Goal: Information Seeking & Learning: Check status

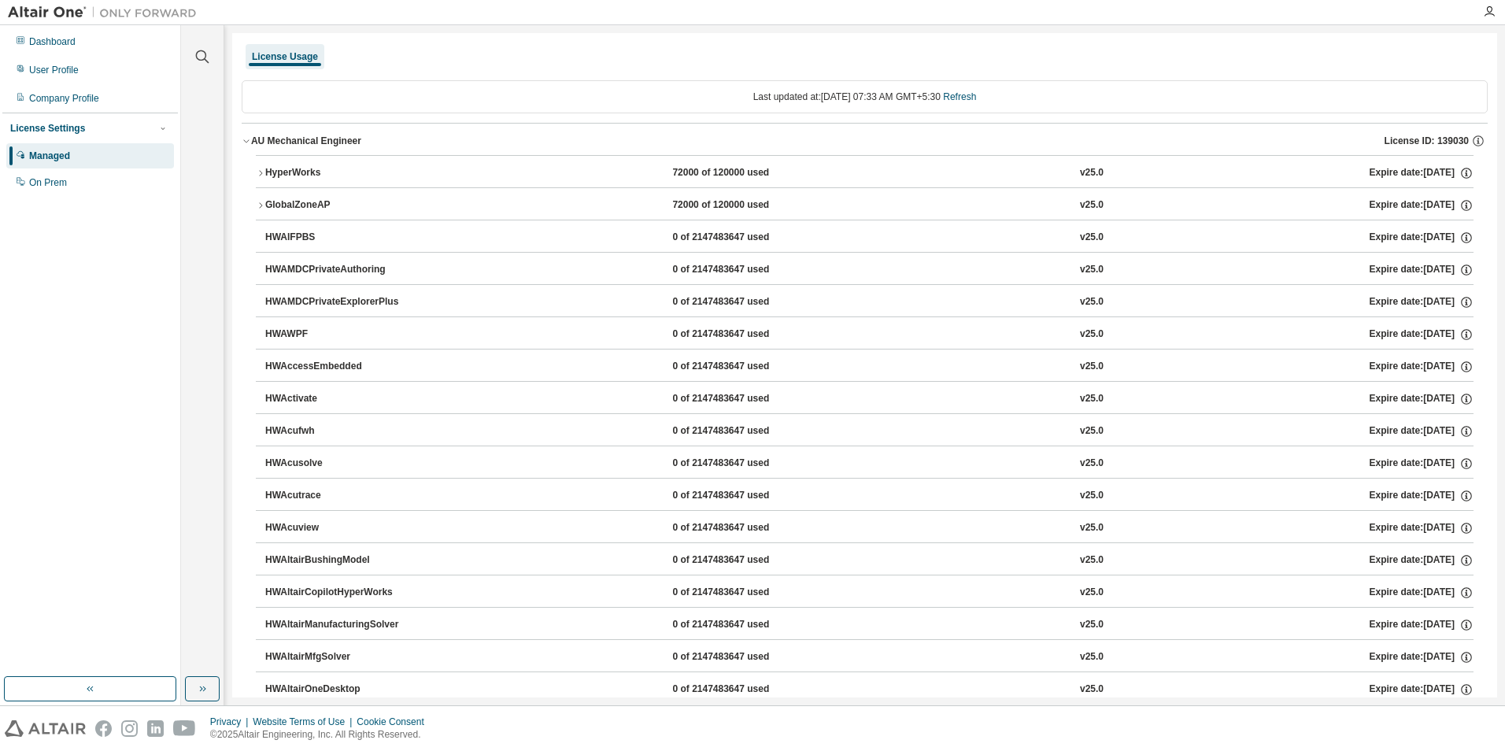
click at [259, 169] on icon "button" at bounding box center [260, 172] width 9 height 9
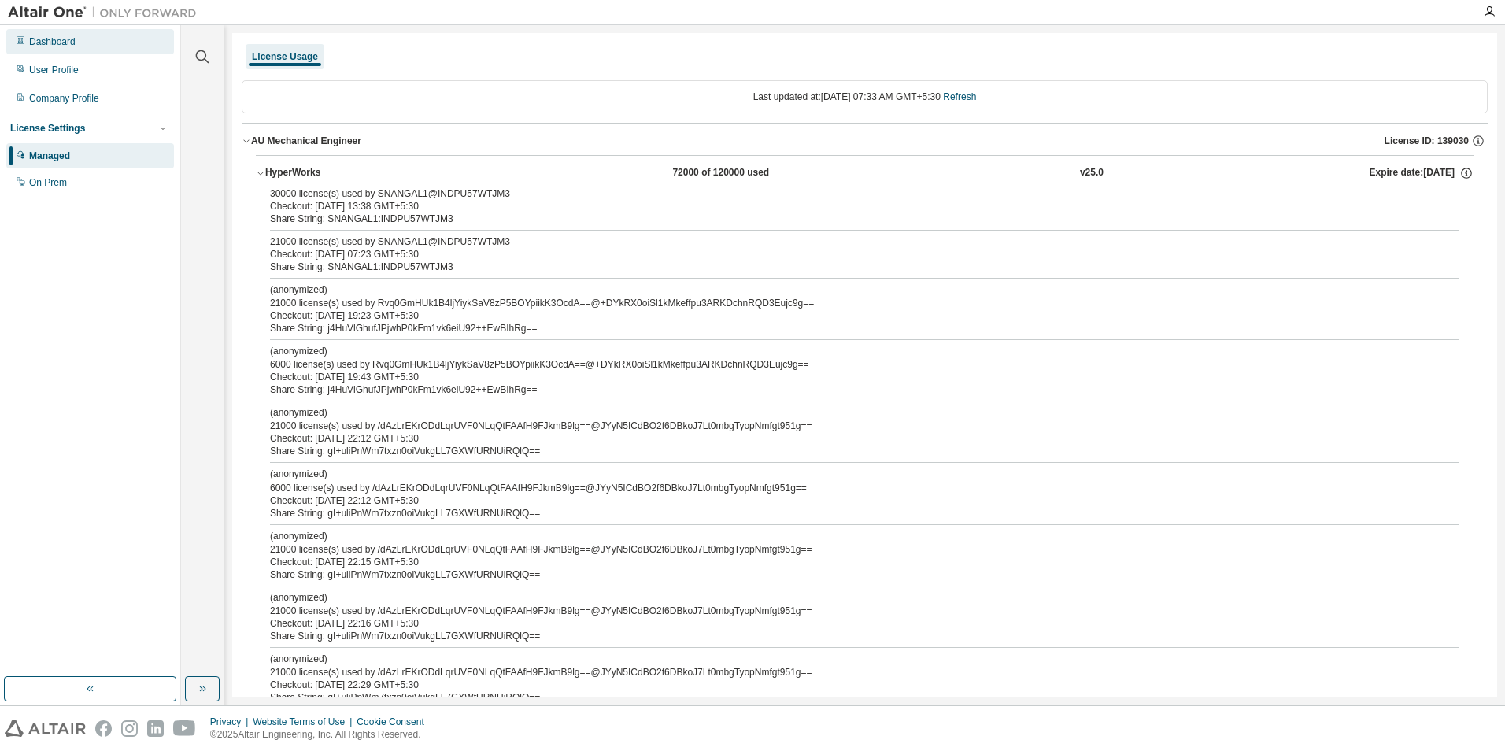
click at [32, 39] on div "Dashboard" at bounding box center [52, 41] width 46 height 13
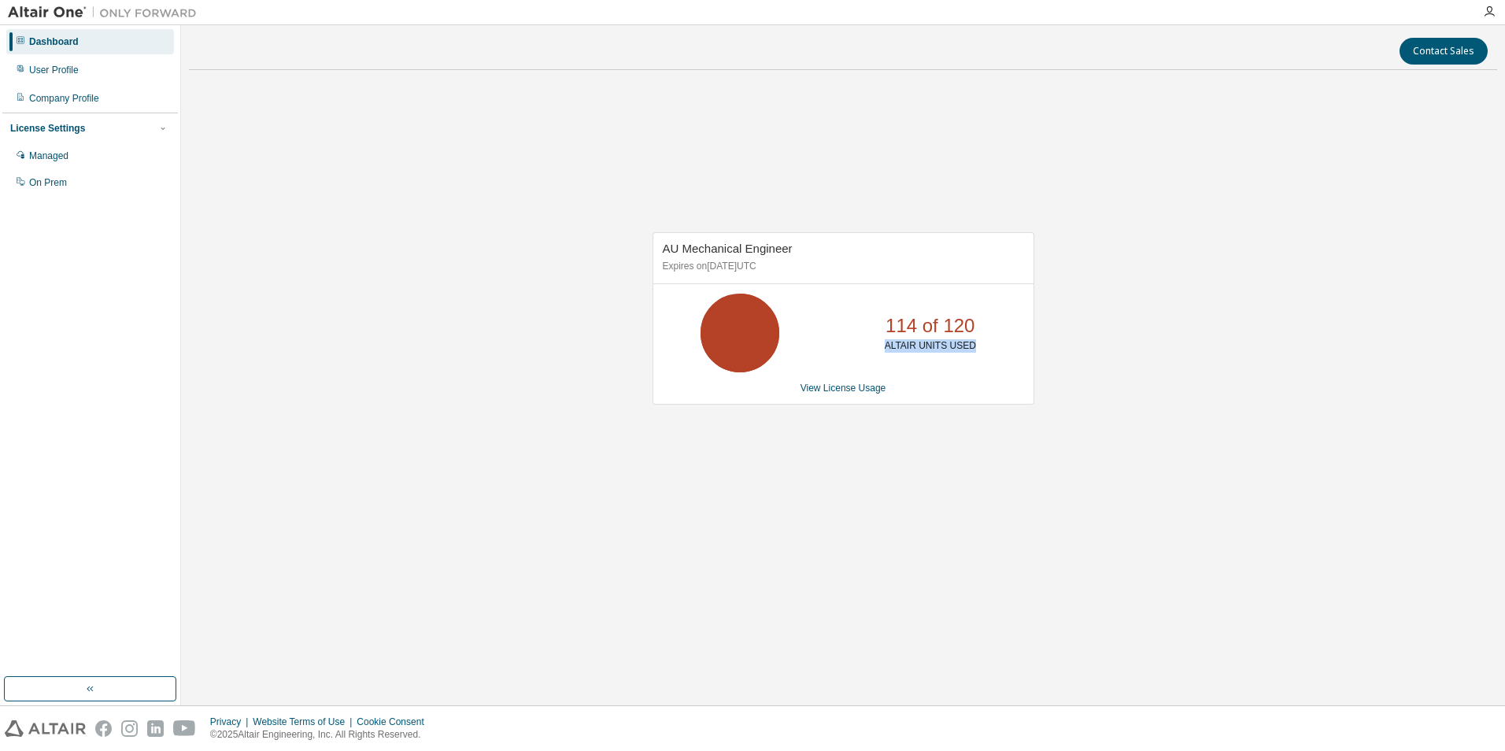
drag, startPoint x: 890, startPoint y: 346, endPoint x: 987, endPoint y: 353, distance: 97.1
click at [987, 353] on div "114 of 120 ALTAIR UNITS USED" at bounding box center [931, 333] width 126 height 79
drag, startPoint x: 987, startPoint y: 353, endPoint x: 783, endPoint y: 560, distance: 290.6
click at [780, 568] on div "AU Mechanical Engineer Expires on [DATE] UTC 114 of 120 ALTAIR UNITS USED View …" at bounding box center [843, 327] width 1308 height 488
click at [825, 389] on link "View License Usage" at bounding box center [844, 388] width 86 height 11
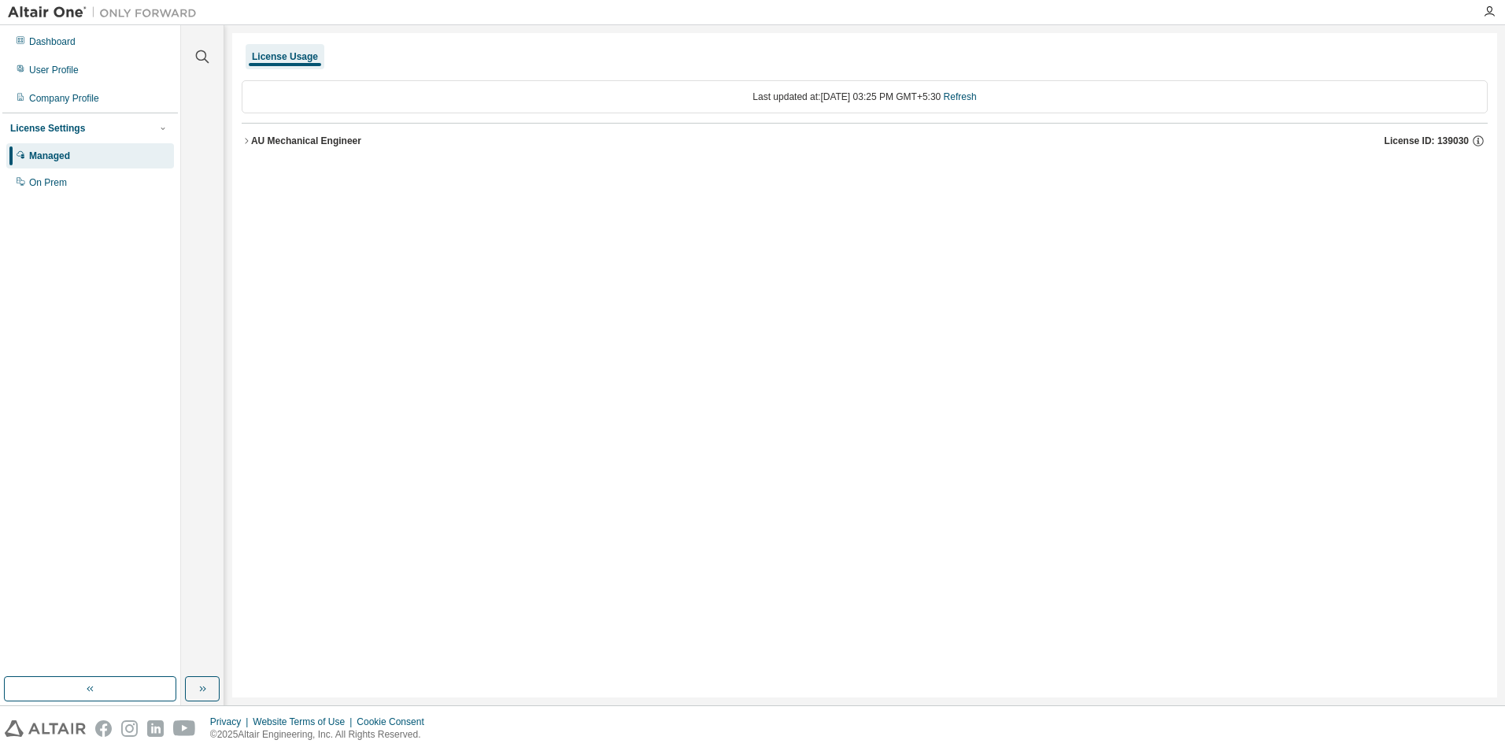
click at [261, 142] on div "AU Mechanical Engineer" at bounding box center [306, 141] width 110 height 13
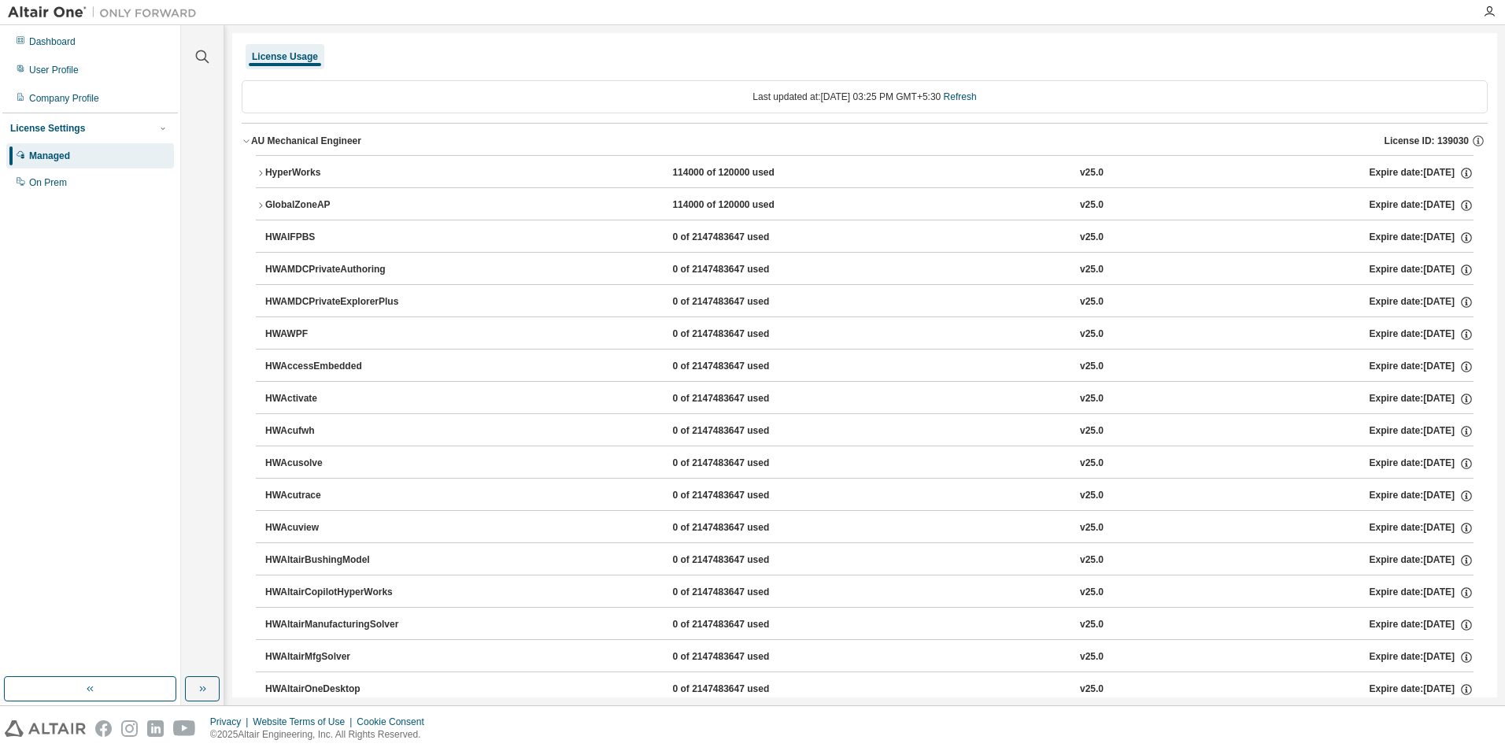
click at [405, 179] on div "HyperWorks" at bounding box center [336, 173] width 142 height 14
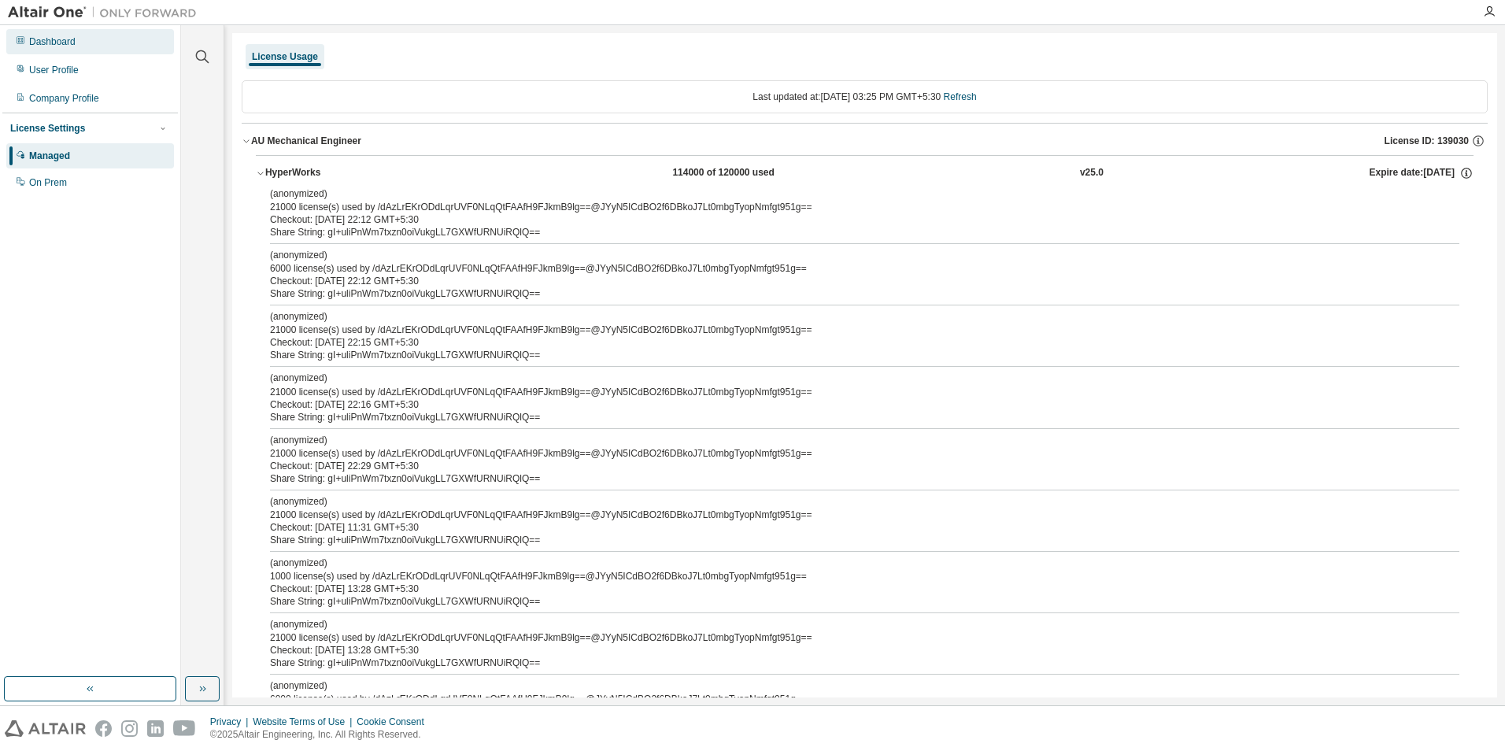
click at [80, 45] on div "Dashboard" at bounding box center [90, 41] width 168 height 25
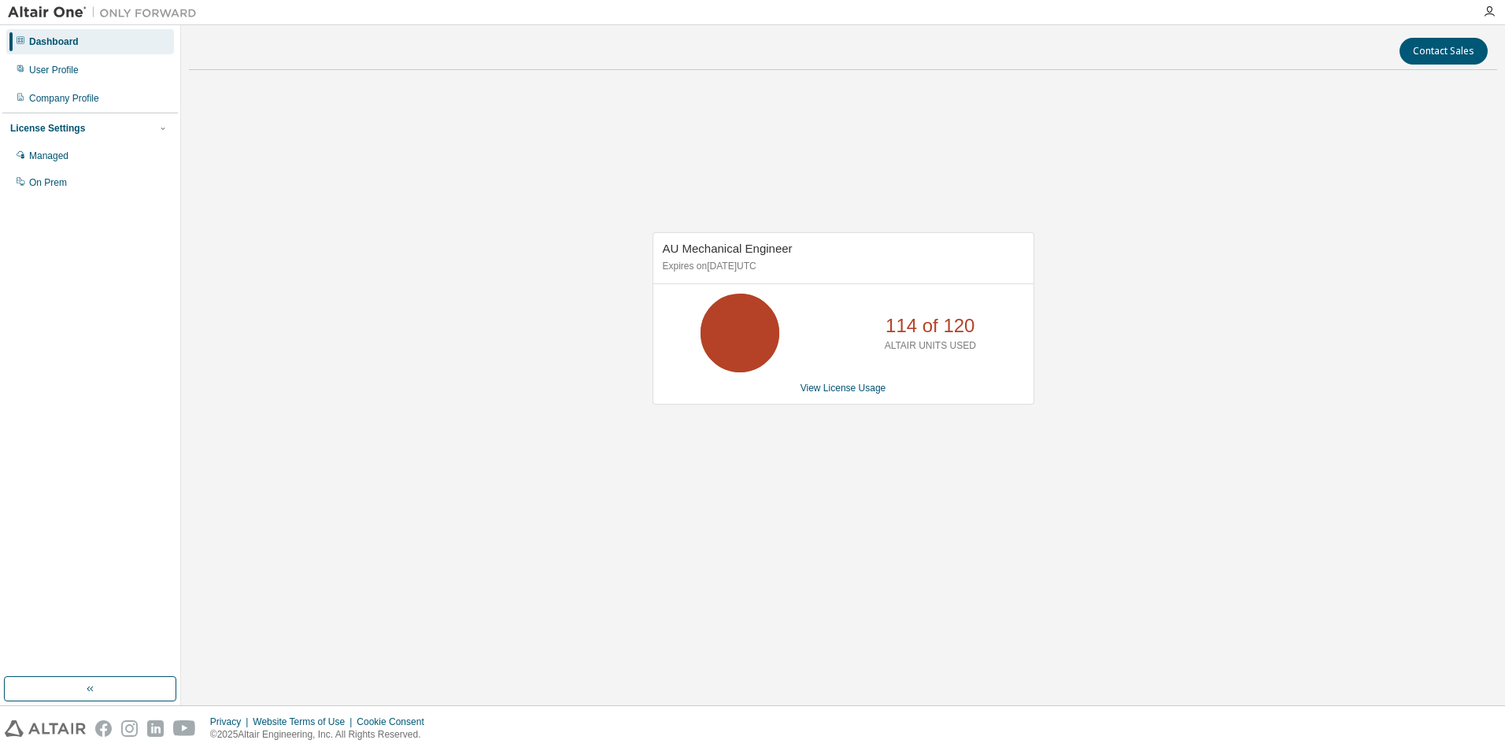
click at [402, 353] on div "AU Mechanical Engineer Expires on [DATE] UTC 114 of 120 ALTAIR UNITS USED View …" at bounding box center [843, 327] width 1308 height 488
click at [538, 332] on div "AU Mechanical Engineer Expires on [DATE] UTC 93 of 120 ALTAIR UNITS USED View L…" at bounding box center [843, 327] width 1308 height 488
click at [1231, 232] on div "AU Mechanical Engineer Expires on [DATE] UTC 93 of 120 ALTAIR UNITS USED View L…" at bounding box center [843, 327] width 1308 height 488
click at [875, 521] on div "AU Mechanical Engineer Expires on [DATE] UTC 114 of 120 ALTAIR UNITS USED View …" at bounding box center [843, 327] width 1308 height 488
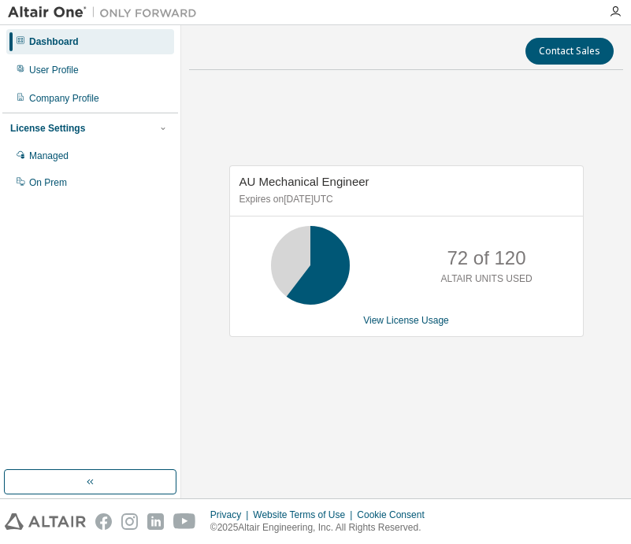
click at [496, 368] on div "AU Mechanical Engineer Expires on [DATE] UTC 72 of 120 ALTAIR UNITS USED View L…" at bounding box center [406, 259] width 434 height 353
